Goal: Transaction & Acquisition: Purchase product/service

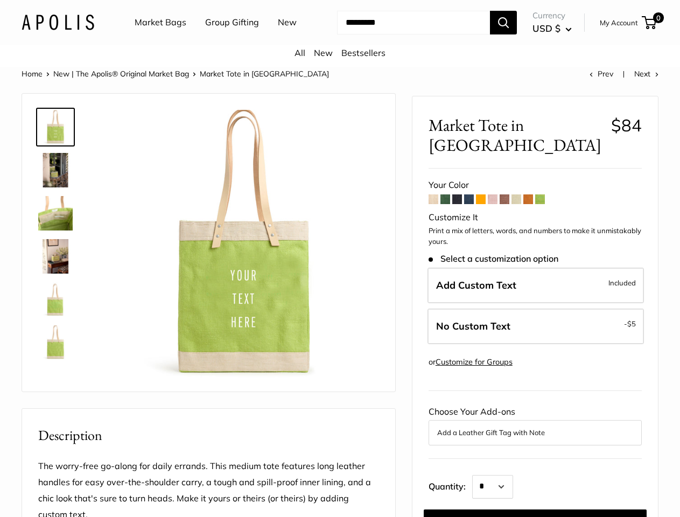
click at [340, 258] on img at bounding box center [243, 245] width 271 height 271
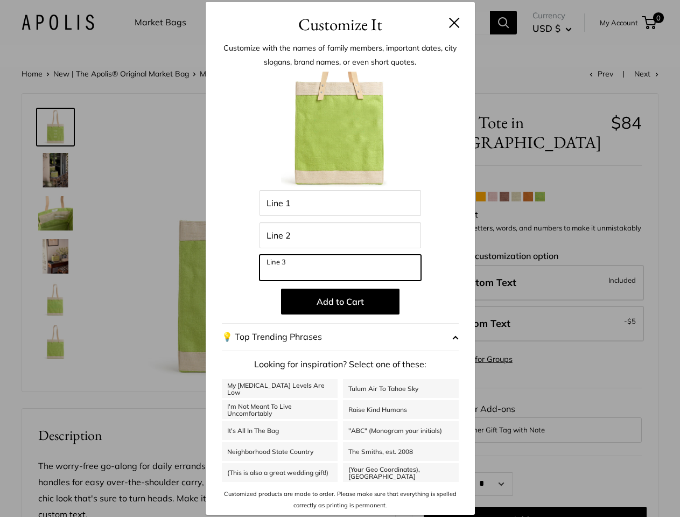
click at [340, 258] on input "Line 3" at bounding box center [341, 268] width 162 height 26
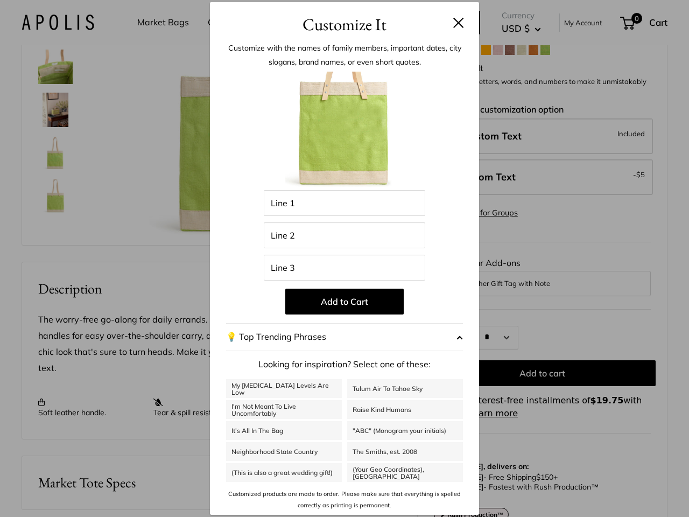
click at [340, 40] on div "Customize with the names of family members, important dates, city slogans, bran…" at bounding box center [344, 276] width 269 height 478
click at [222, 40] on div "Customize with the names of family members, important dates, city slogans, bran…" at bounding box center [344, 276] width 269 height 478
click at [404, 40] on div "Customize with the names of family members, important dates, city slogans, bran…" at bounding box center [344, 276] width 269 height 478
click at [340, 298] on button "Add to Cart" at bounding box center [344, 302] width 118 height 26
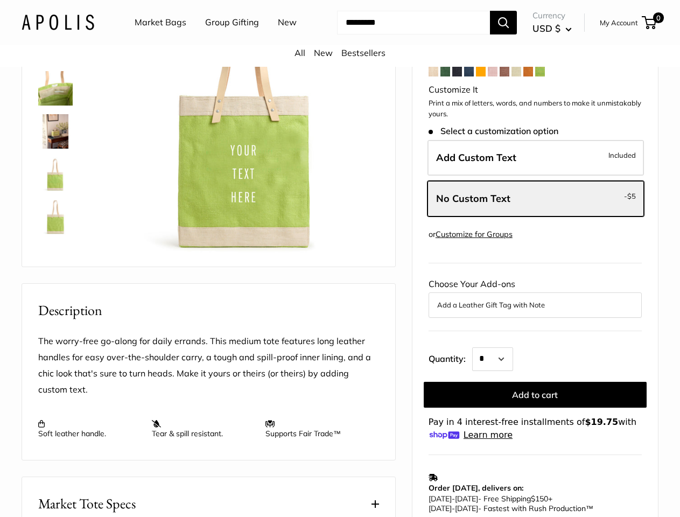
click at [243, 256] on img at bounding box center [243, 120] width 271 height 271
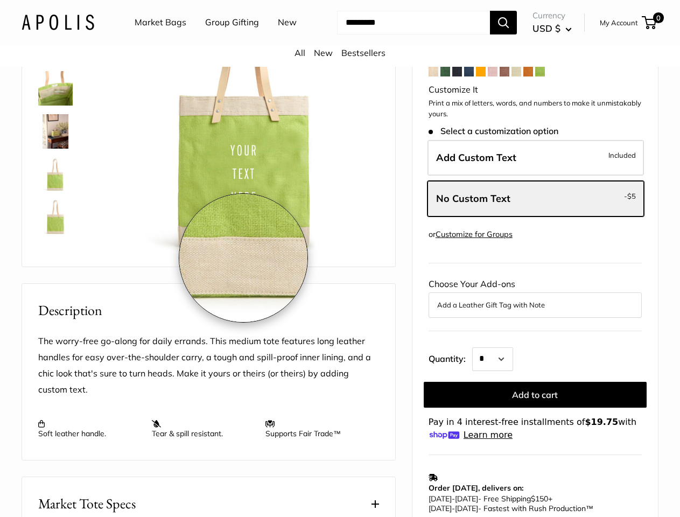
click at [243, 256] on img at bounding box center [243, 120] width 271 height 271
click at [669, 258] on div "Home New | The Apolis® Original Market Bag Market Tote in [GEOGRAPHIC_DATA] Pre…" at bounding box center [340, 386] width 680 height 888
click at [536, 276] on div "Choose Your Add-ons Add a Leather Gift Tag with Note" at bounding box center [535, 296] width 213 height 41
